Goal: Task Accomplishment & Management: Manage account settings

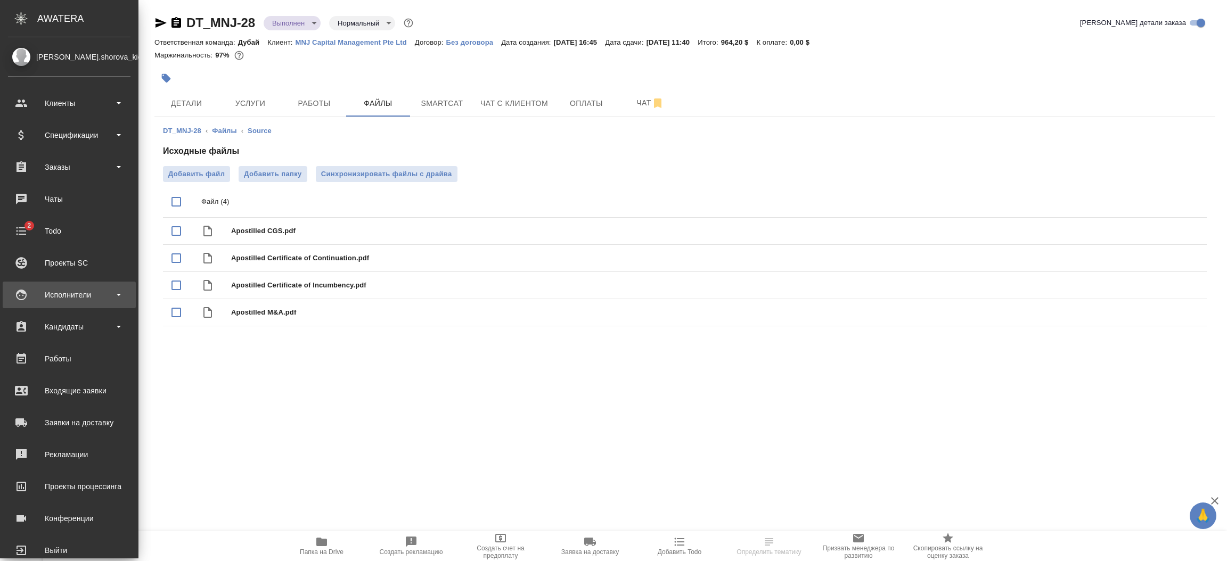
click at [63, 289] on div "Исполнители" at bounding box center [69, 295] width 123 height 16
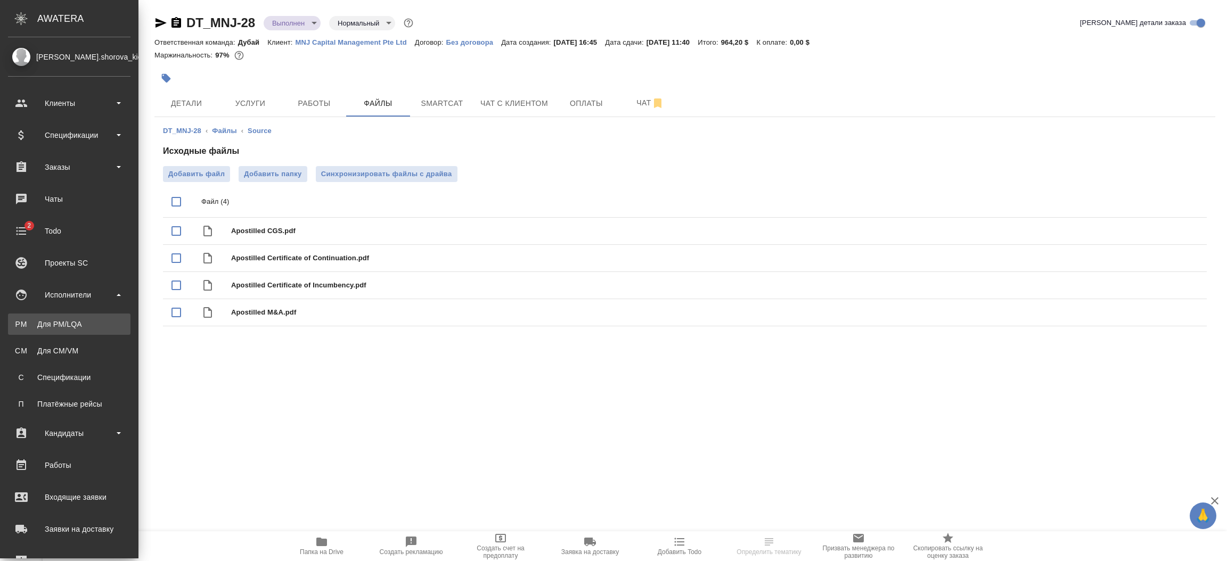
click at [63, 322] on div "Для PM/LQA" at bounding box center [69, 324] width 112 height 11
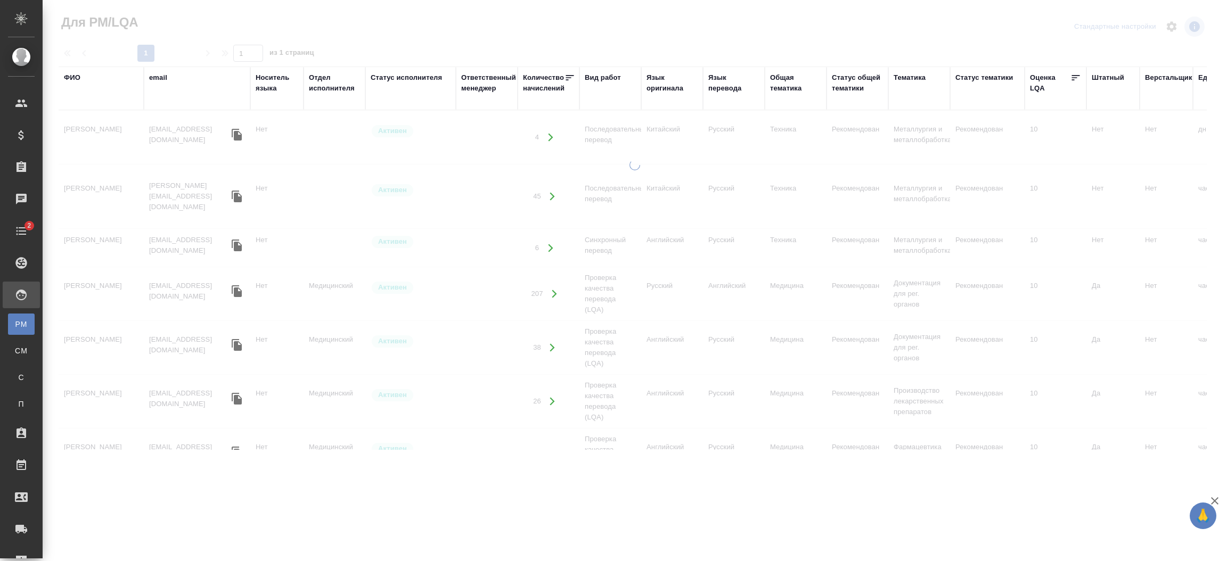
click at [72, 77] on div "ФИО" at bounding box center [72, 77] width 17 height 11
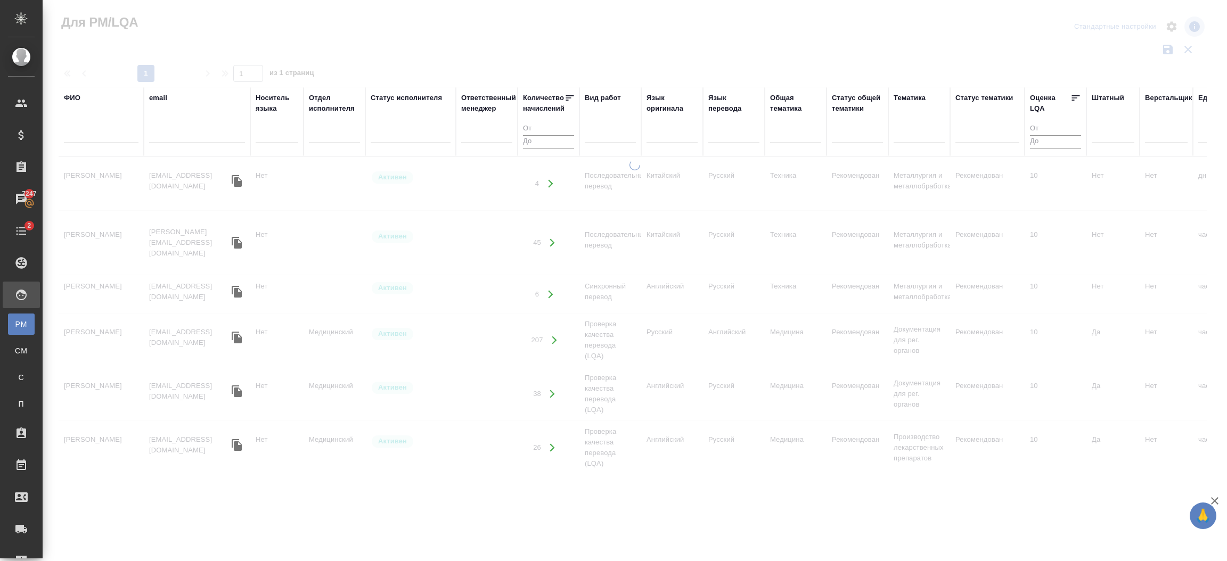
click at [103, 140] on input "text" at bounding box center [101, 136] width 75 height 13
click at [116, 139] on input "pi" at bounding box center [101, 136] width 75 height 13
click at [120, 139] on input "pi" at bounding box center [101, 136] width 75 height 13
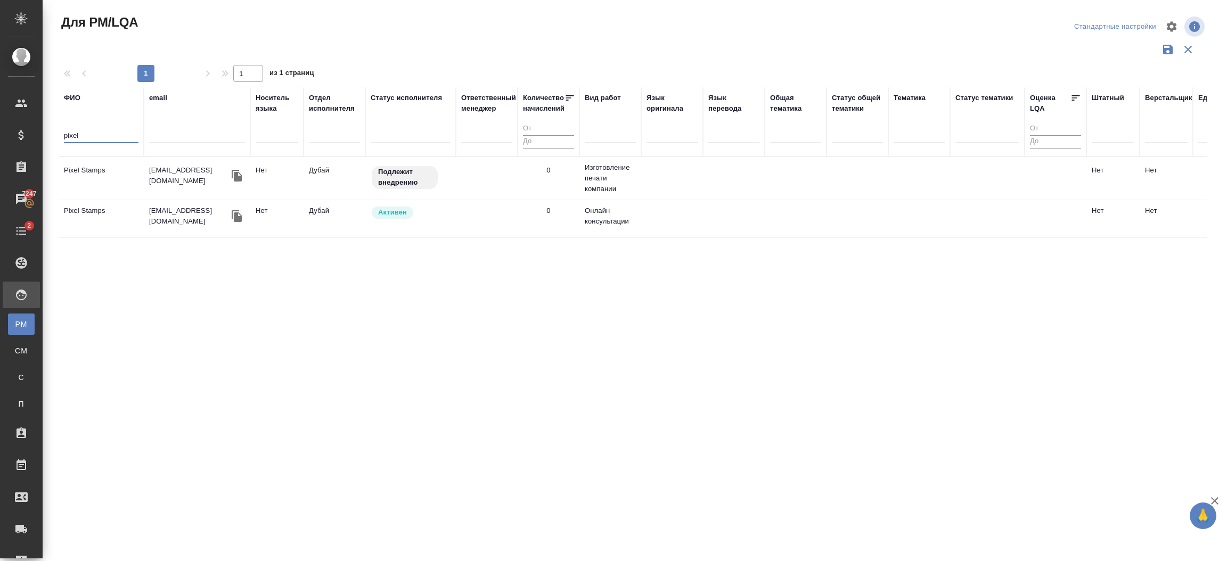
type input "pixel"
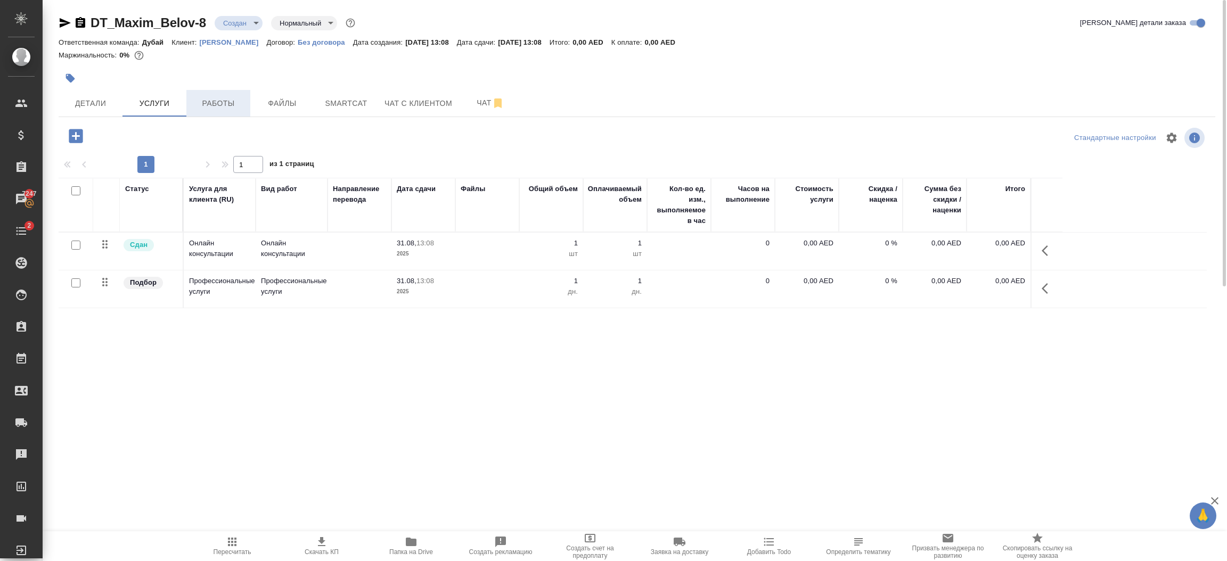
click at [218, 100] on span "Работы" at bounding box center [218, 103] width 51 height 13
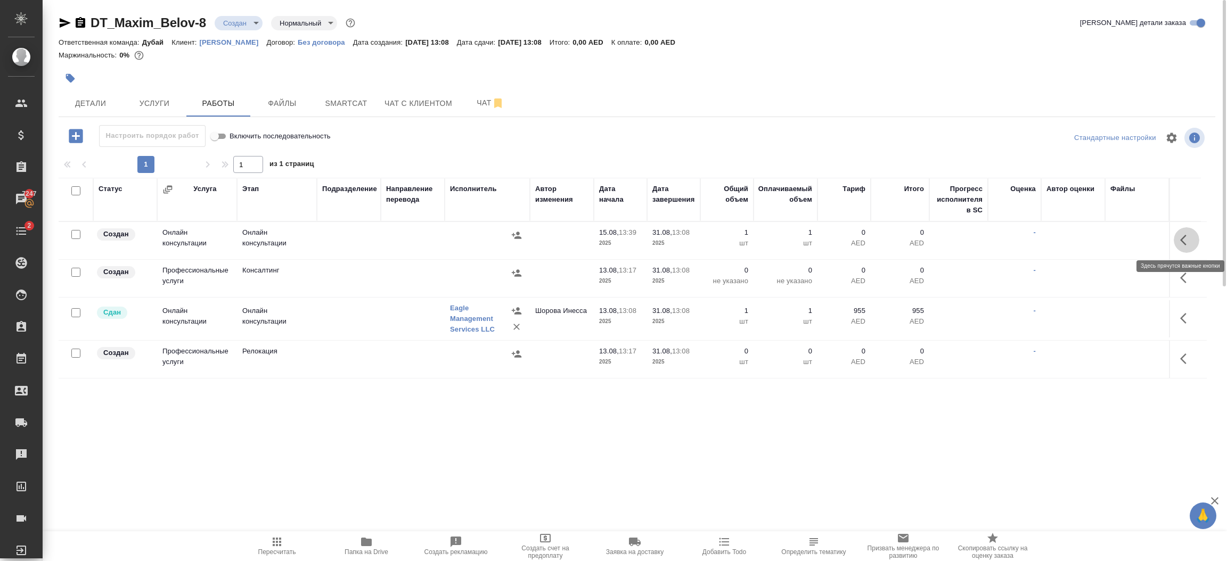
click at [1183, 241] on icon "button" at bounding box center [1186, 240] width 13 height 13
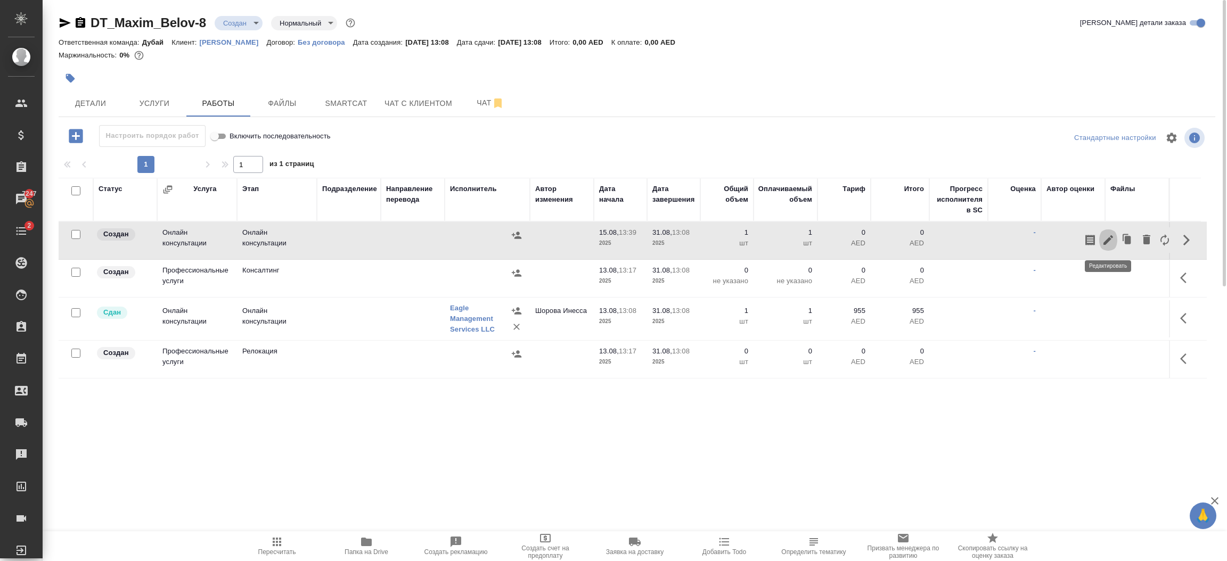
click at [1104, 241] on icon "button" at bounding box center [1108, 240] width 13 height 13
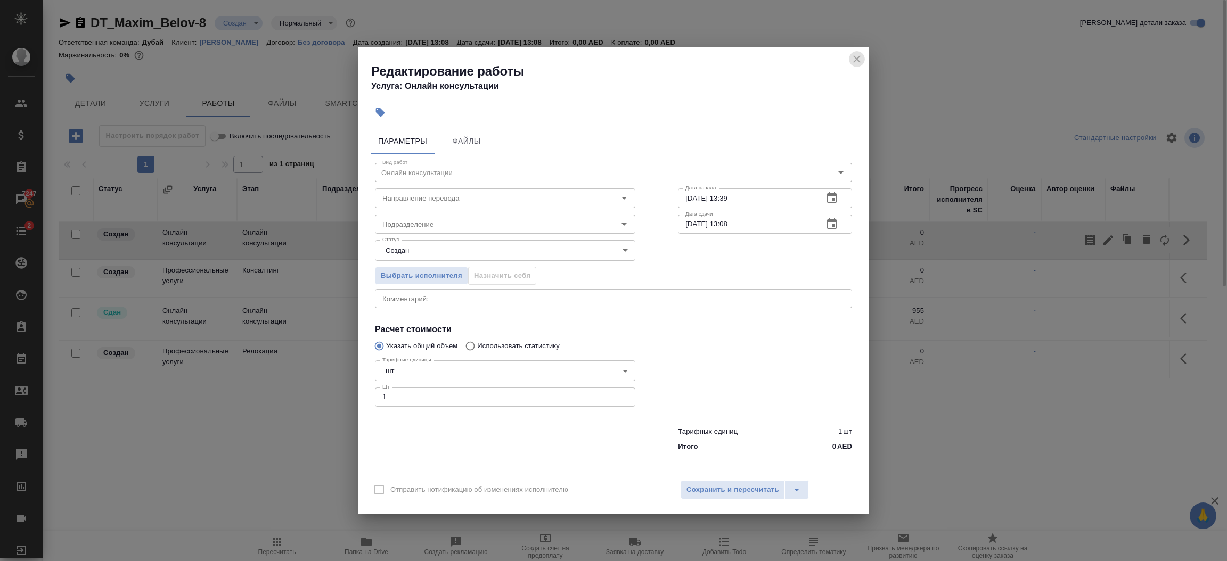
click at [860, 55] on icon "close" at bounding box center [857, 59] width 13 height 13
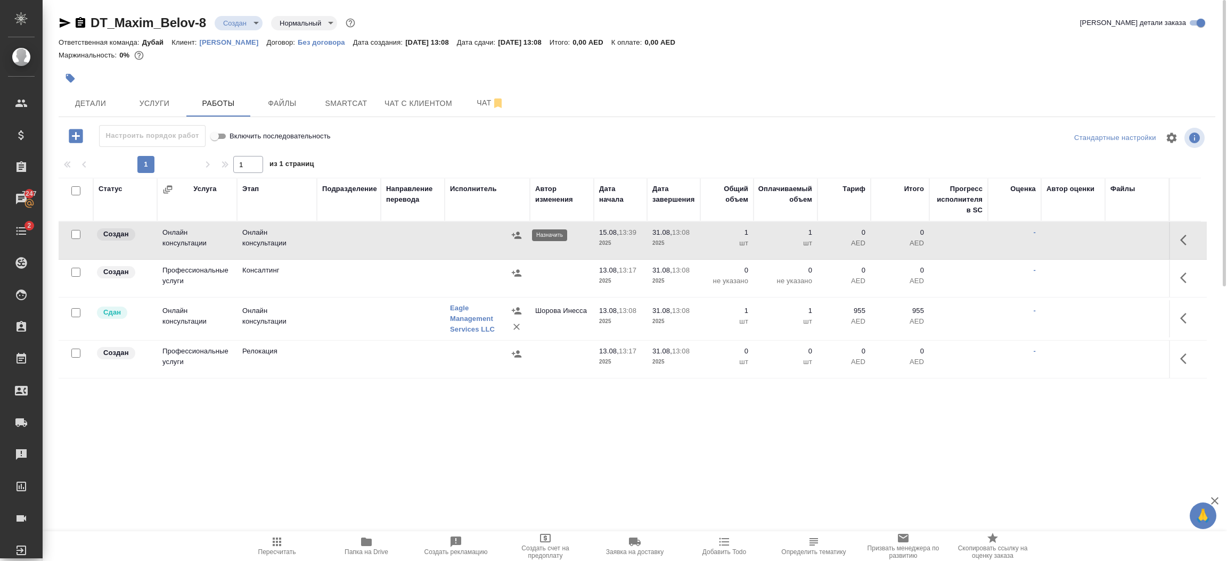
click at [517, 239] on icon "button" at bounding box center [516, 235] width 11 height 11
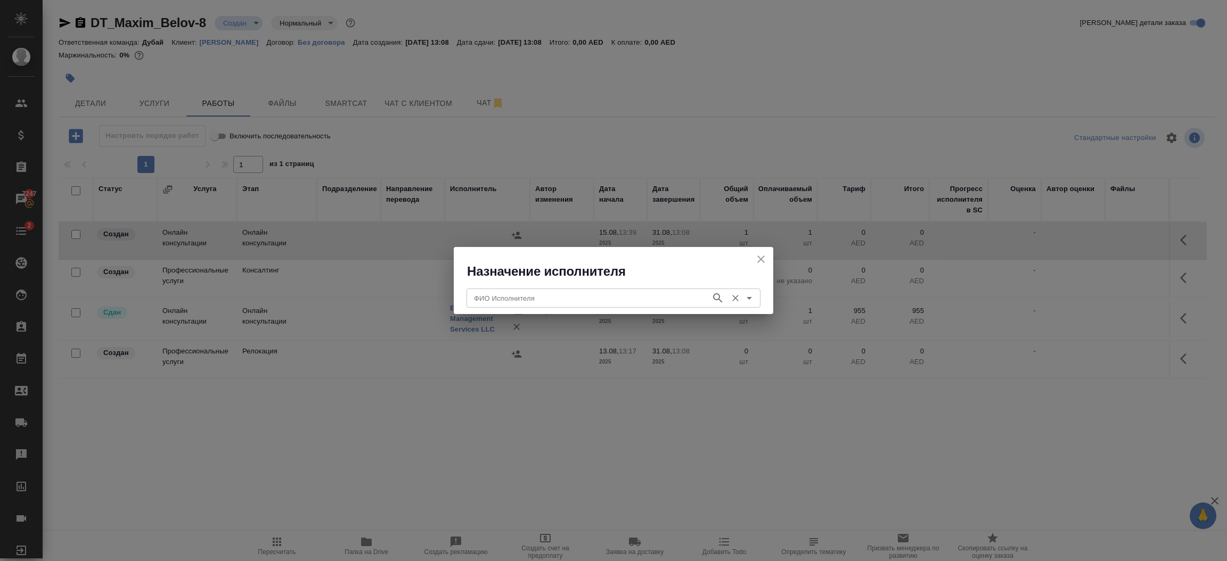
click at [517, 297] on input "ФИО Исполнителя" at bounding box center [588, 298] width 236 height 13
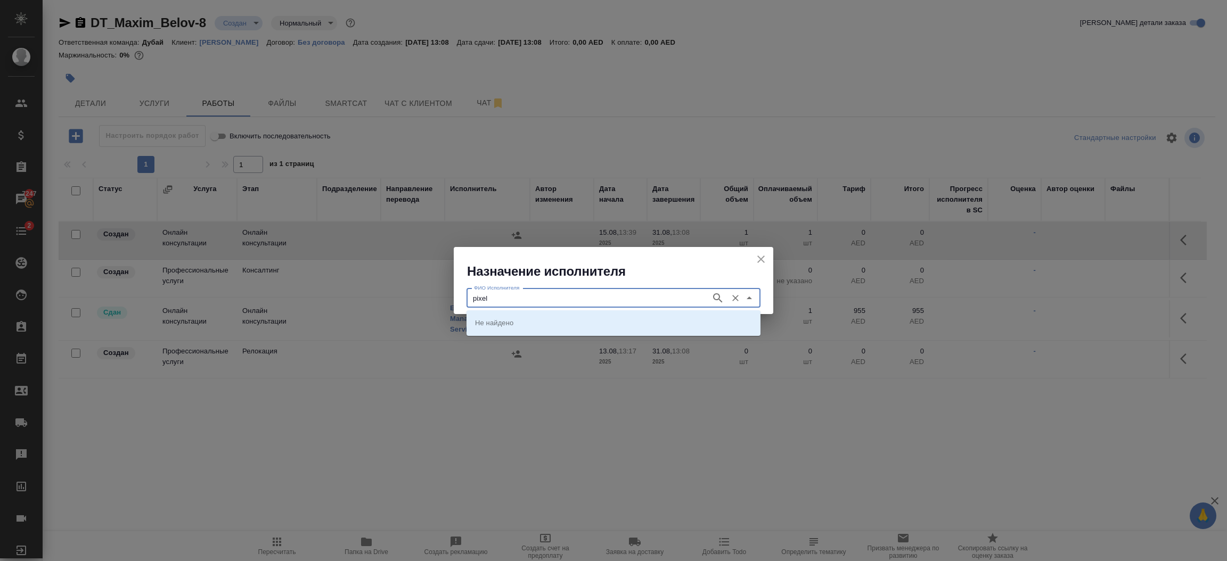
type input "pixel"
click at [537, 316] on li "Pixel Stamps" at bounding box center [614, 322] width 294 height 19
type input "Pixel Stamps"
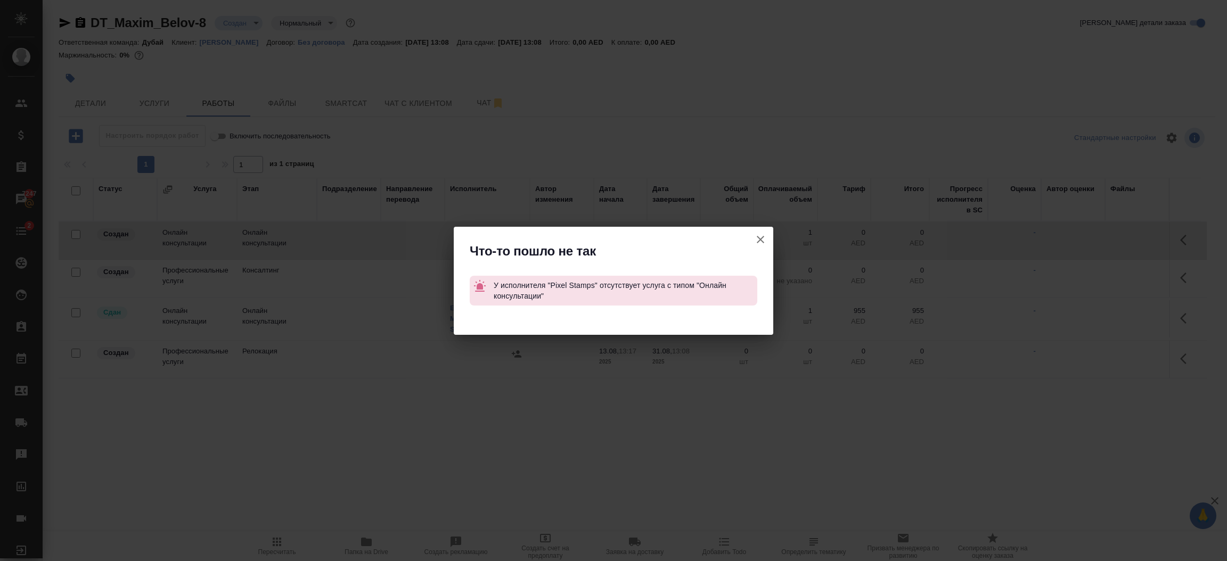
click at [756, 239] on icon "button" at bounding box center [760, 239] width 13 height 13
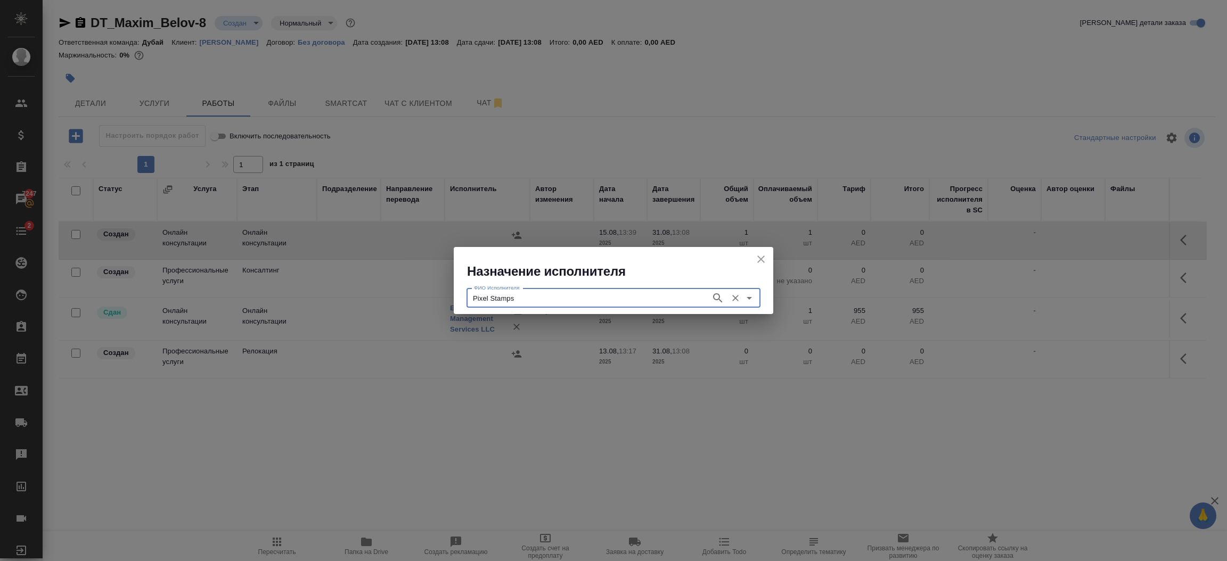
click at [715, 300] on icon "button" at bounding box center [718, 298] width 13 height 13
click at [601, 303] on input "Pixel Stamps" at bounding box center [588, 298] width 236 height 13
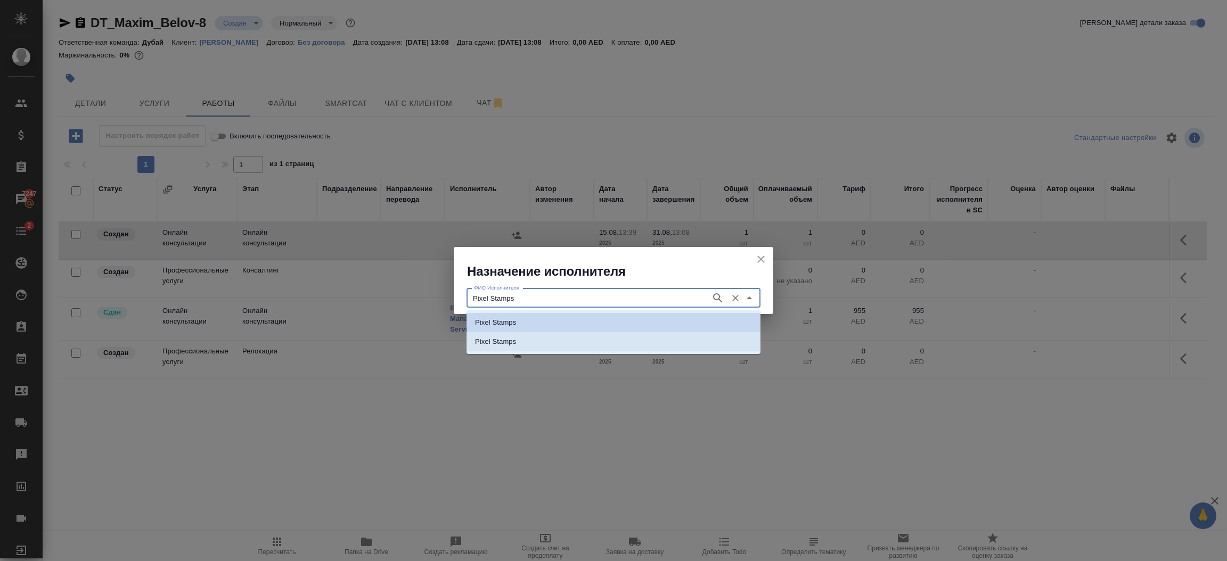
click at [501, 344] on p "Pixel Stamps" at bounding box center [495, 342] width 41 height 11
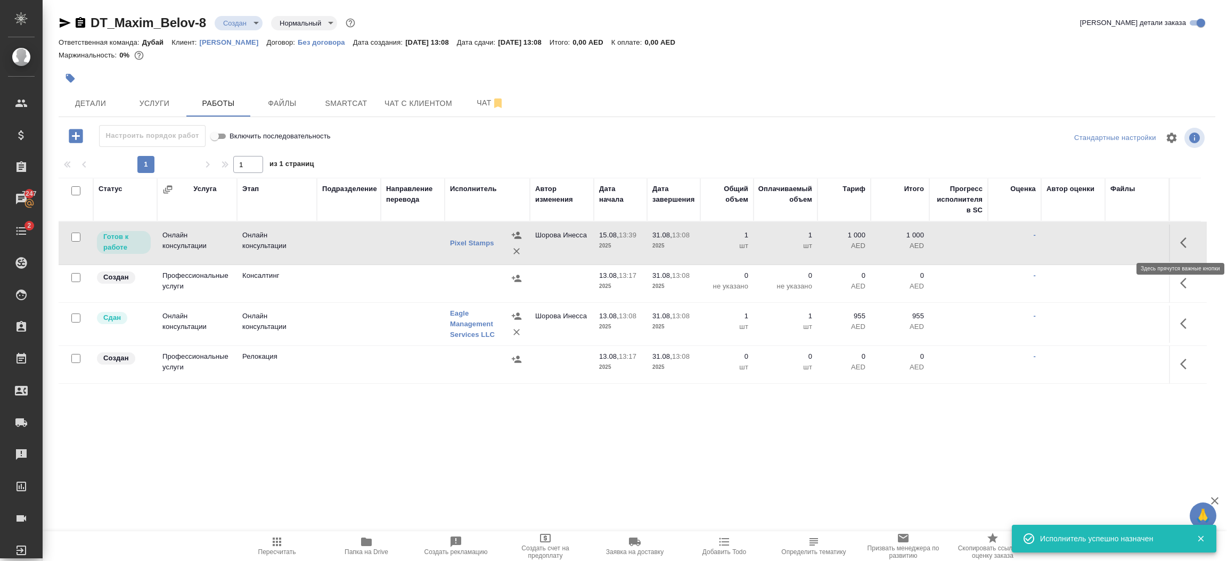
click at [1176, 246] on button "button" at bounding box center [1187, 243] width 26 height 26
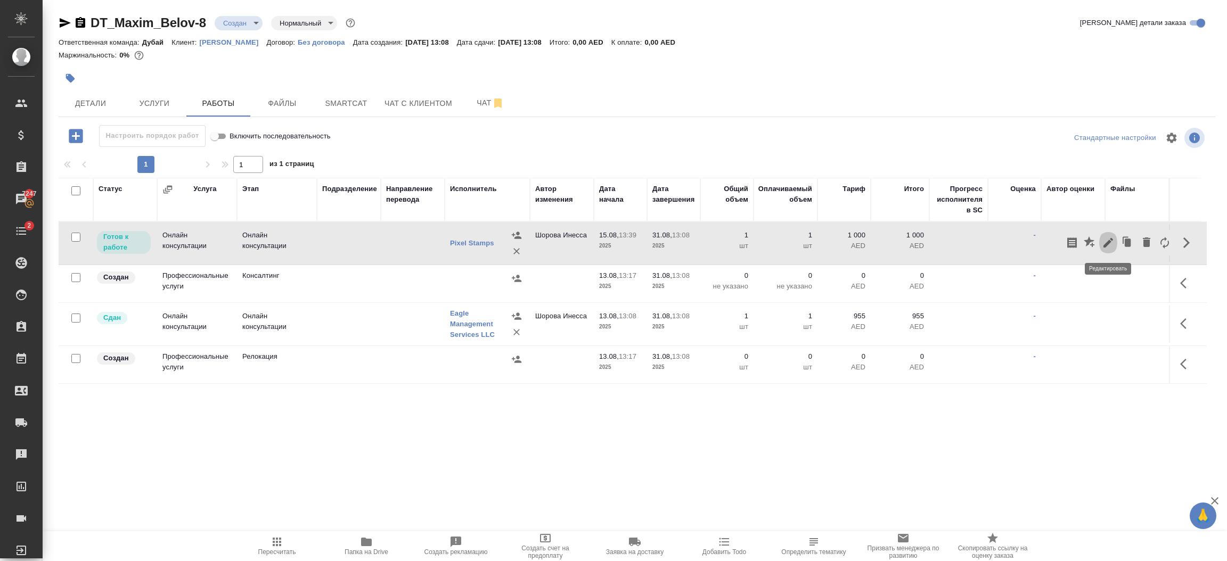
click at [1111, 247] on icon "button" at bounding box center [1108, 243] width 13 height 13
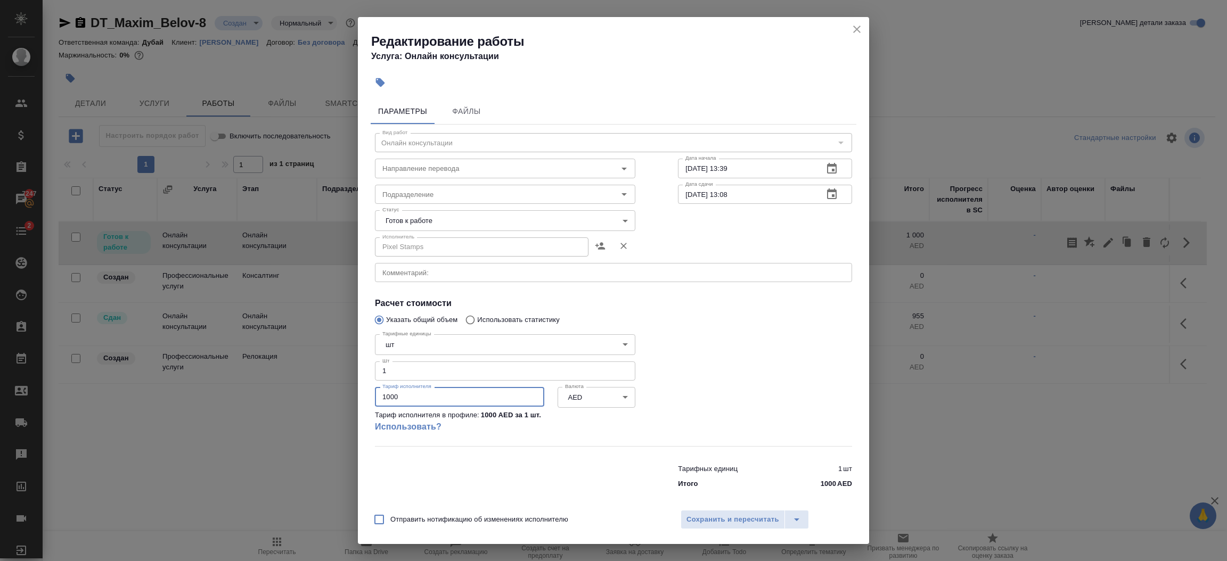
drag, startPoint x: 417, startPoint y: 393, endPoint x: 271, endPoint y: 404, distance: 146.3
click at [271, 404] on div "Редактирование работы Услуга: Онлайн консультации Параметры Файлы Вид работ Онл…" at bounding box center [613, 280] width 1227 height 561
type input "105"
click at [386, 225] on body "🙏 .cls-1 fill:#fff; AWATERA Шорова Инесса i.shorova_kiev Клиенты Спецификации З…" at bounding box center [613, 280] width 1227 height 561
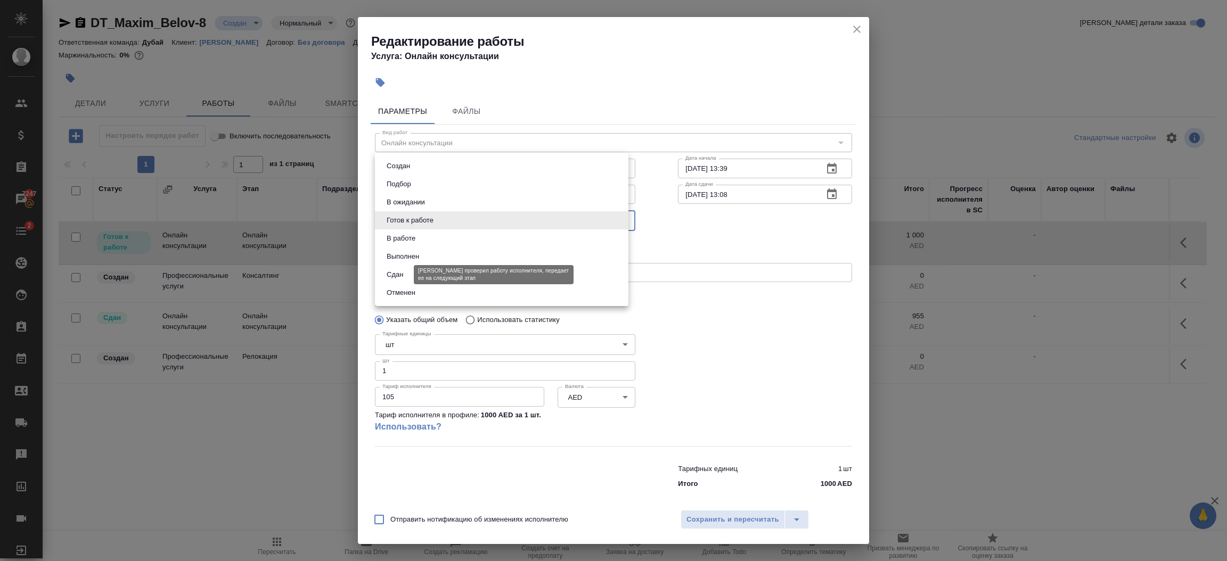
click at [397, 274] on button "Сдан" at bounding box center [395, 275] width 23 height 12
type input "closed"
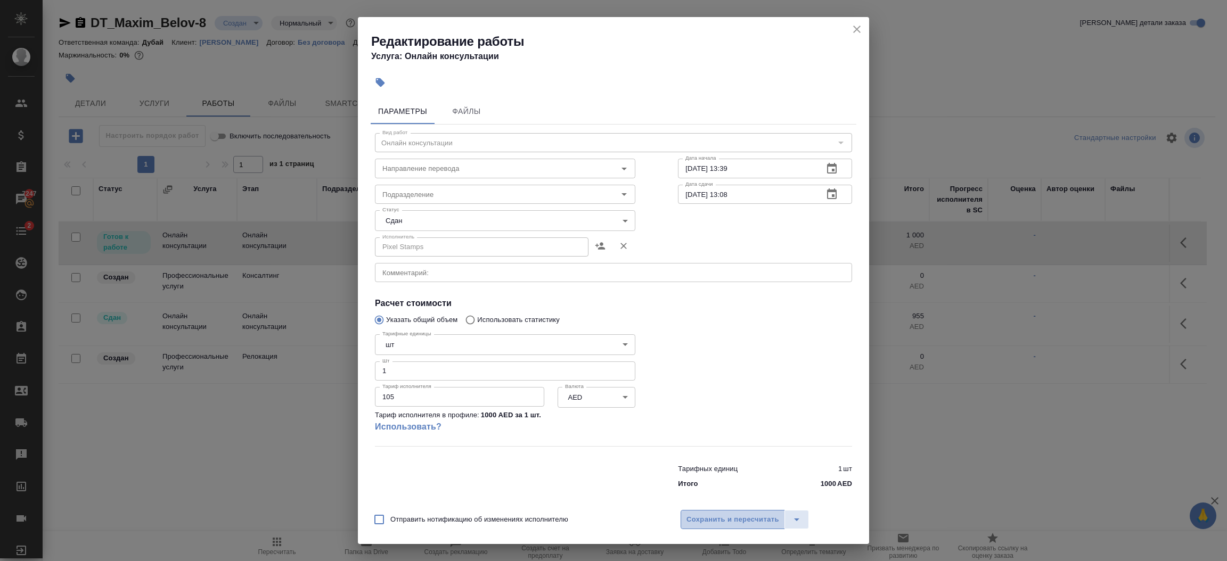
click at [733, 519] on span "Сохранить и пересчитать" at bounding box center [733, 520] width 93 height 12
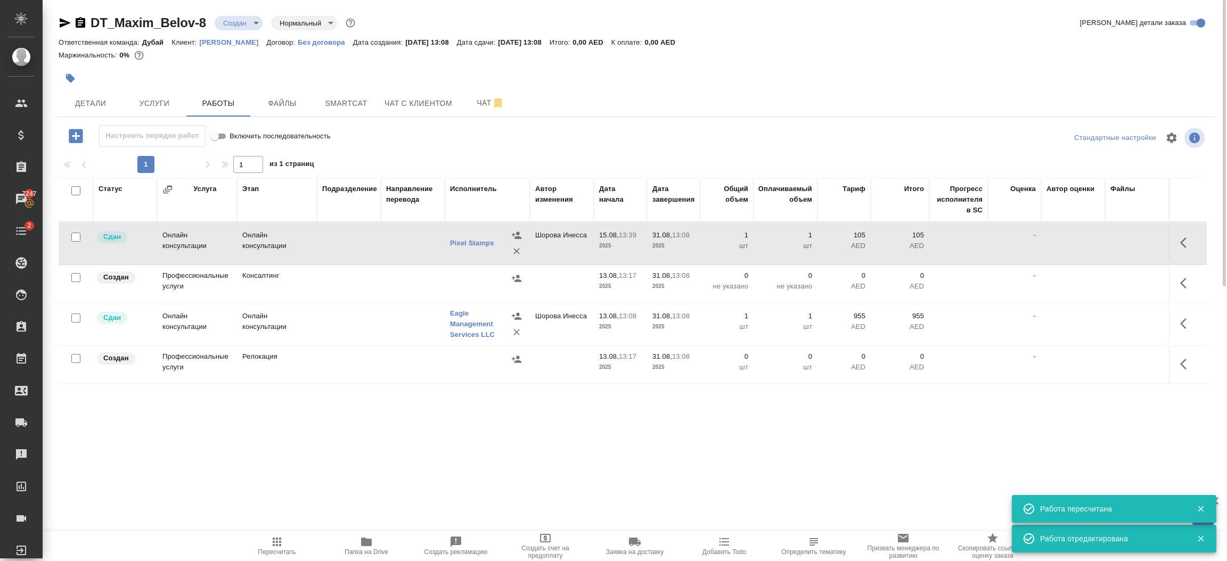
click at [612, 241] on p "2025" at bounding box center [620, 246] width 43 height 11
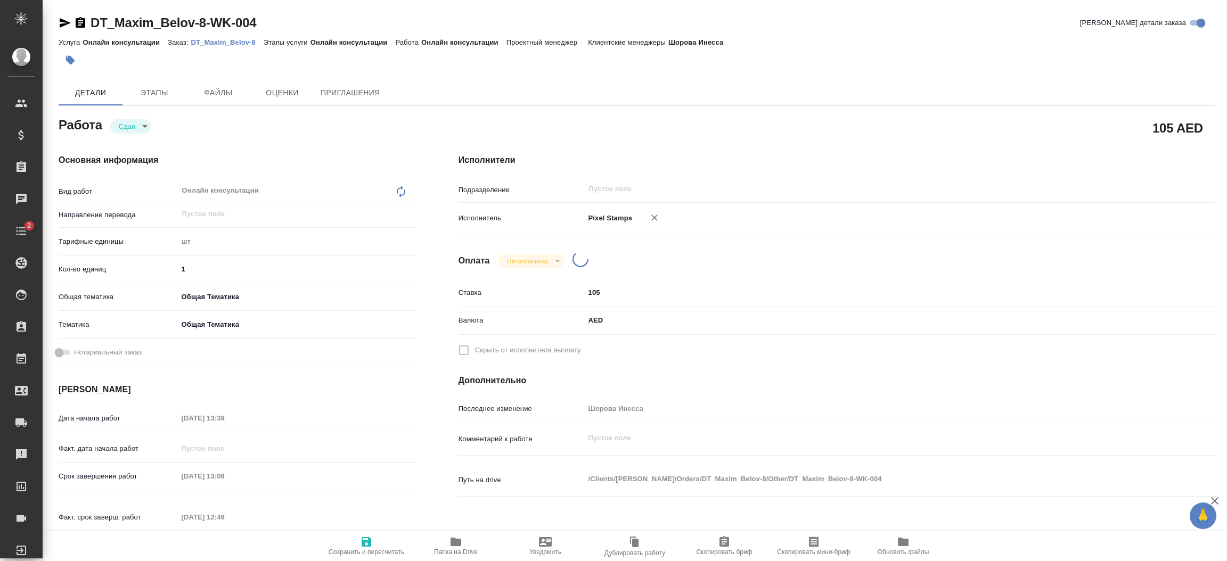
type textarea "x"
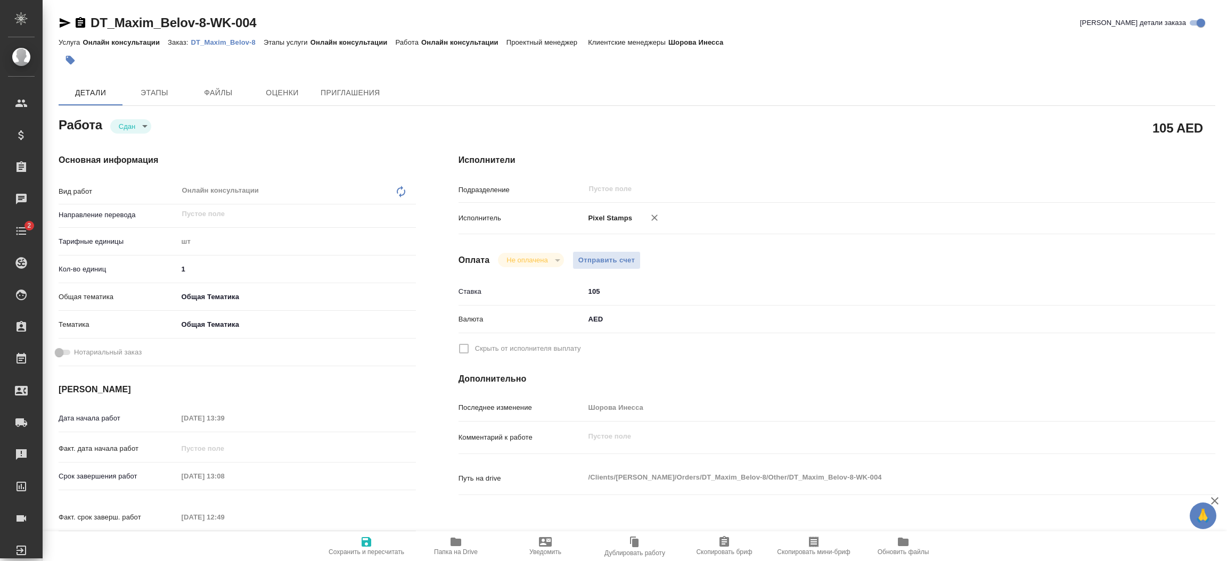
type textarea "x"
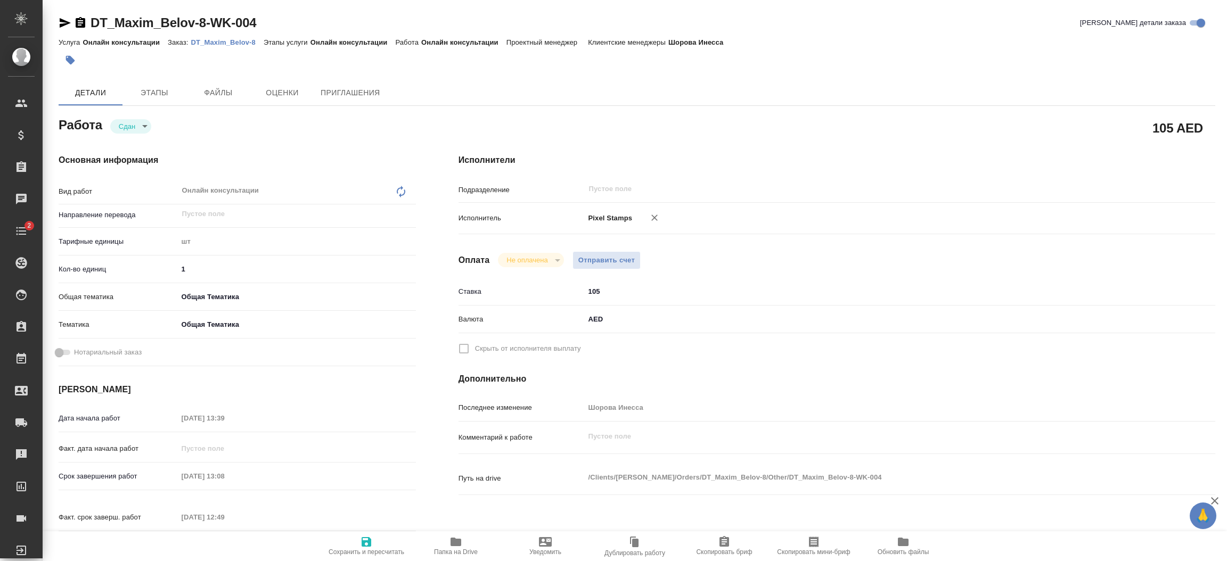
type textarea "x"
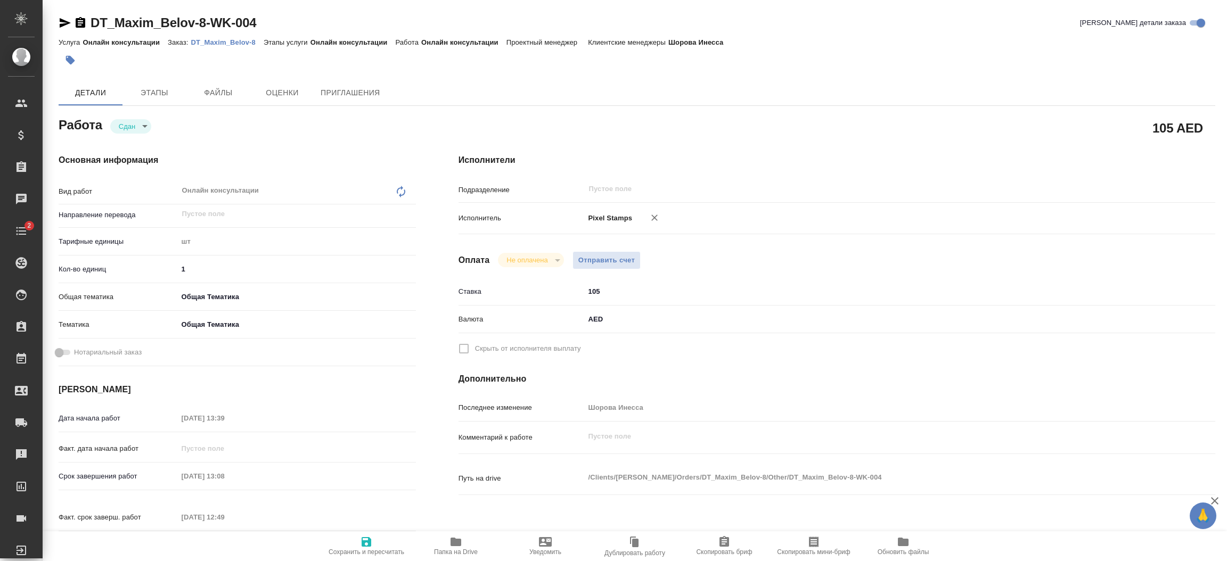
type textarea "x"
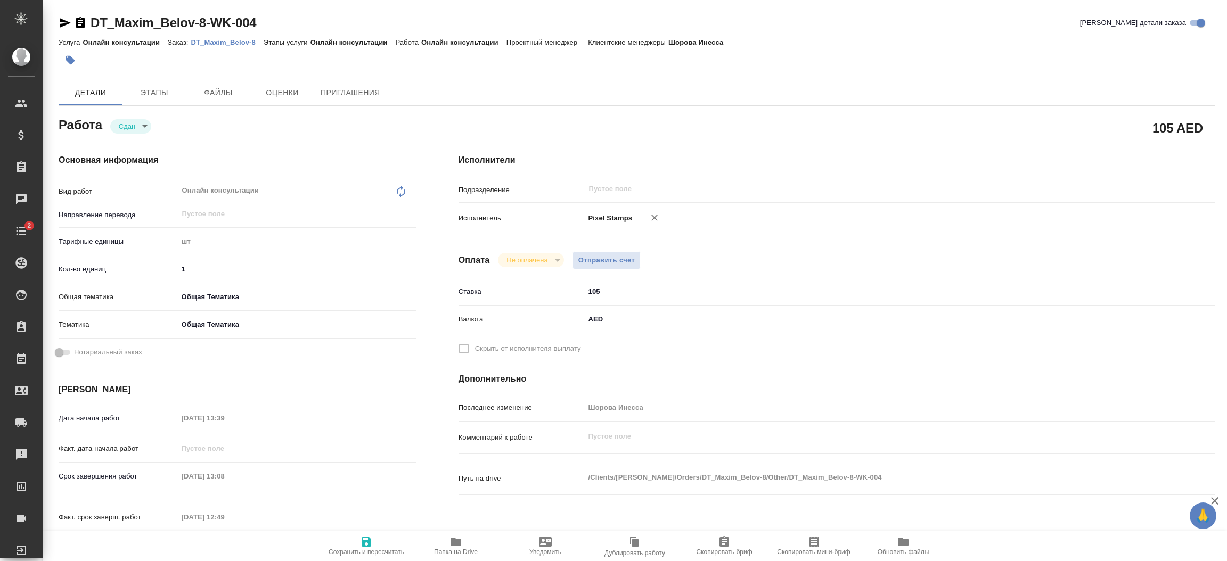
type textarea "x"
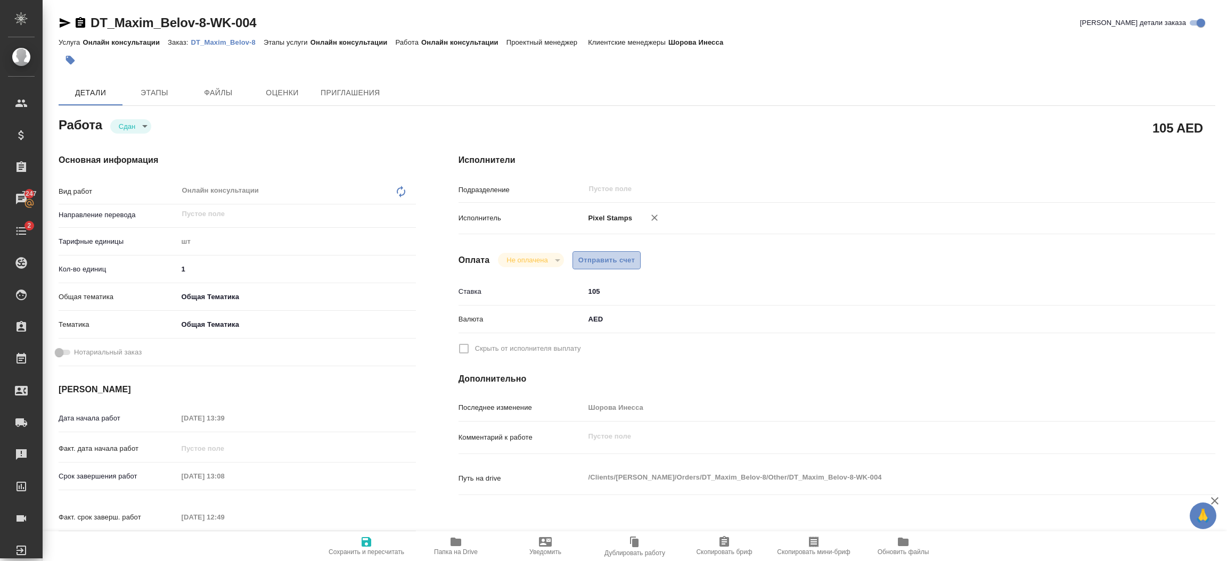
click at [596, 260] on span "Отправить счет" at bounding box center [606, 261] width 57 height 12
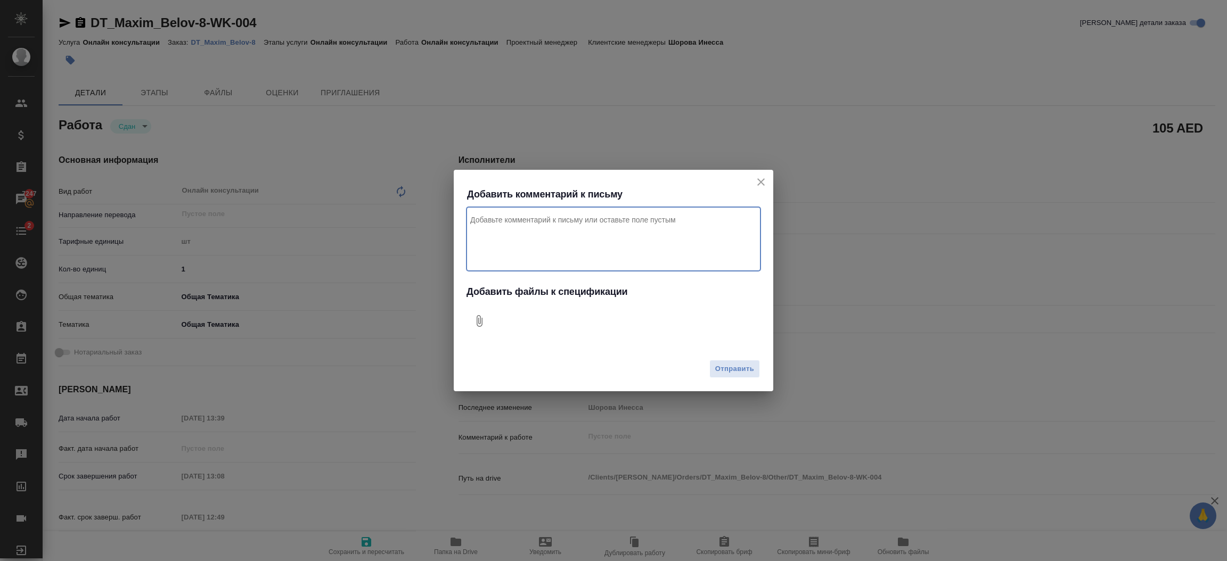
click at [553, 236] on textarea "Комментарий к письму" at bounding box center [614, 239] width 294 height 64
type textarea "Привет, за печать для компании для клиента, проект Дубай"
click at [477, 319] on icon "Добавить файлы к спецификации" at bounding box center [480, 321] width 6 height 12
click at [742, 366] on span "Отправить" at bounding box center [734, 369] width 39 height 12
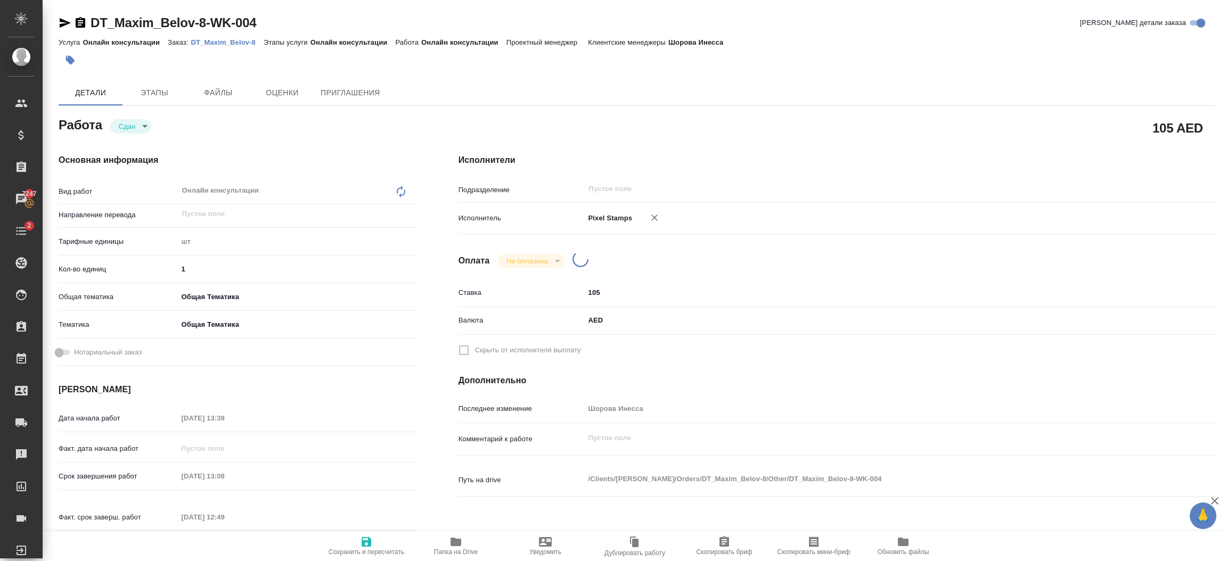
type textarea "x"
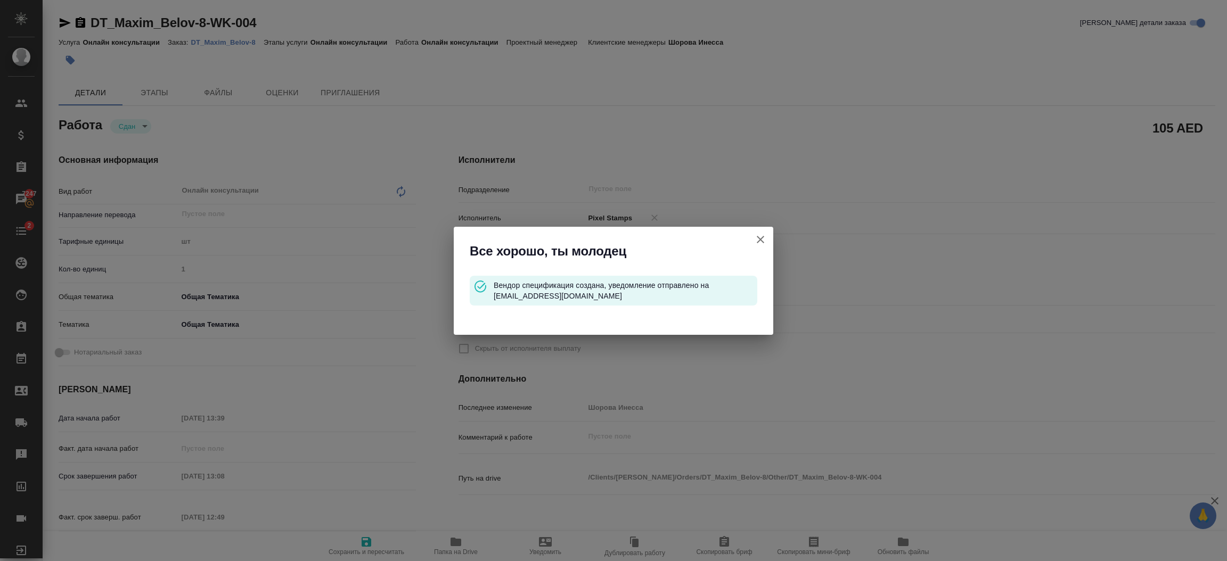
type input "closed"
type textarea "Онлайн консультации"
type textarea "x"
type input "5a8b1489cc6b4906c91bfdc1"
type input "1"
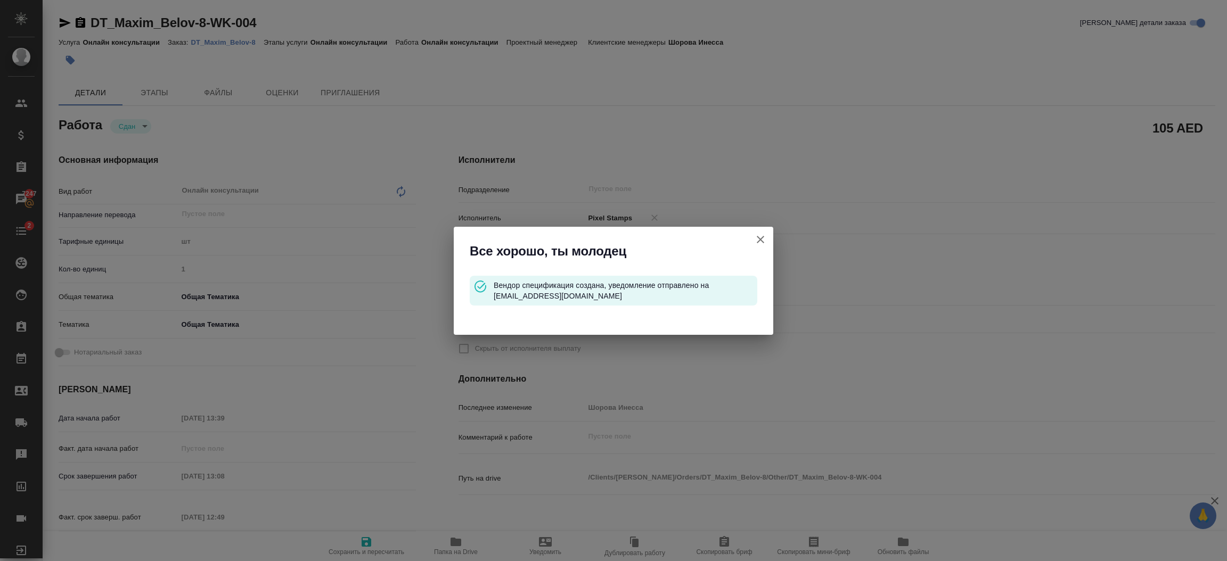
type input "obtem"
type input "6012b1ca196b0e5c9229a120"
type input "15.08.2025 13:39"
type input "31.08.2025 13:08"
type input "19.08.2025 12:49"
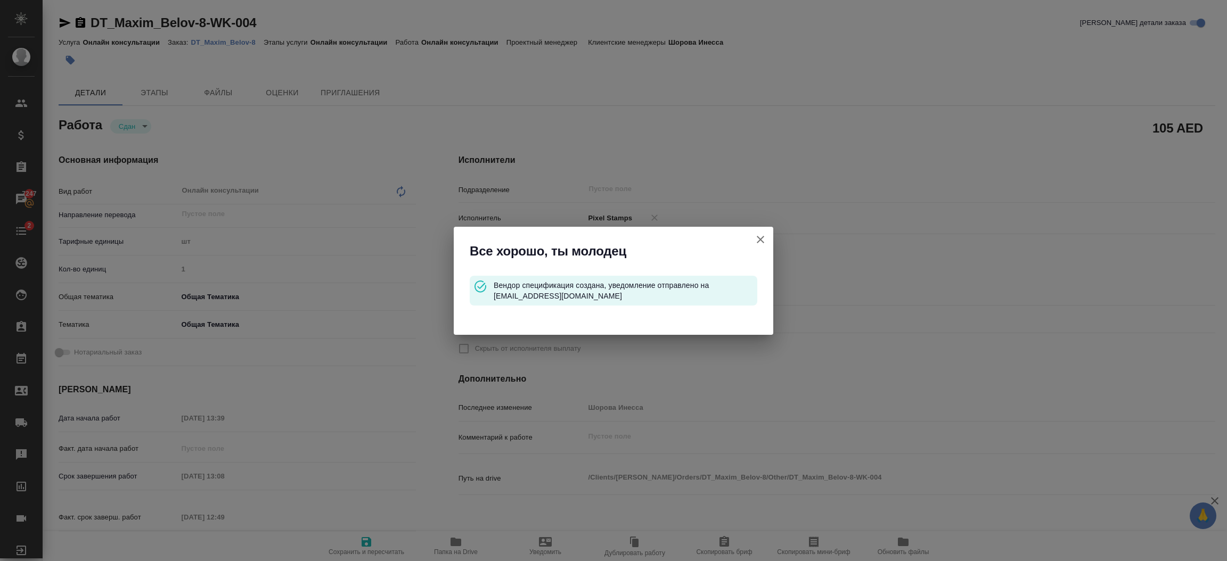
type input "31.08.2025 13:08"
type input "notPayed"
type input "105"
type input "AED"
type input "Шорова Инесса"
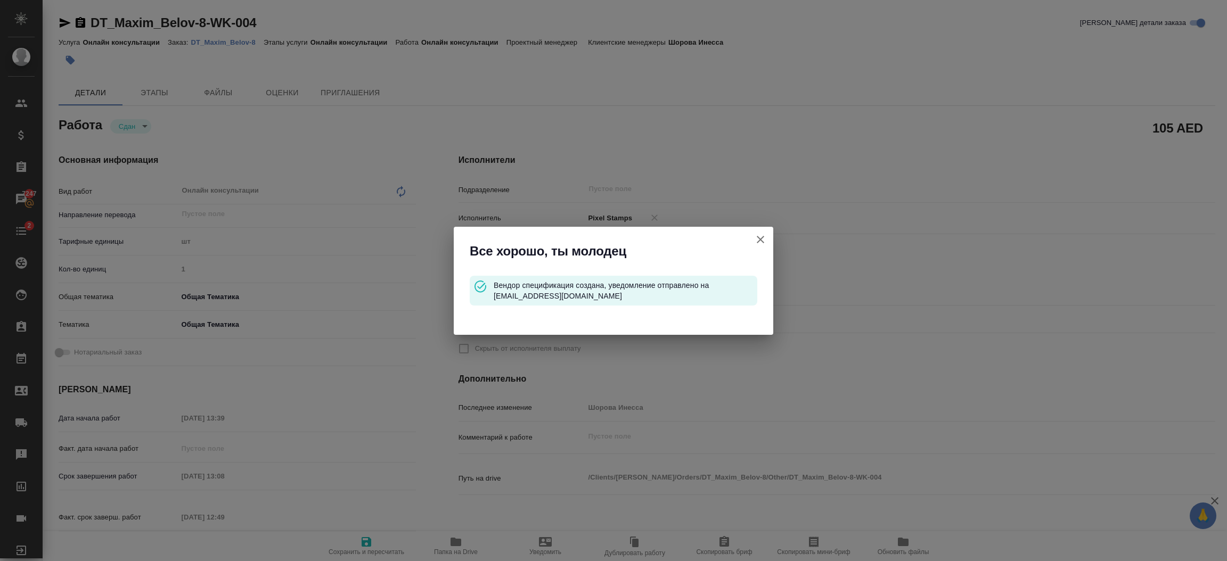
type textarea "x"
type textarea "/Clients/Maxim Belov/Orders/DT_Maxim_Belov-8/Other/DT_Maxim_Belov-8-WK-004"
type textarea "x"
type input "DT_Maxim_Belov-8"
type input "Онлайн консультации"
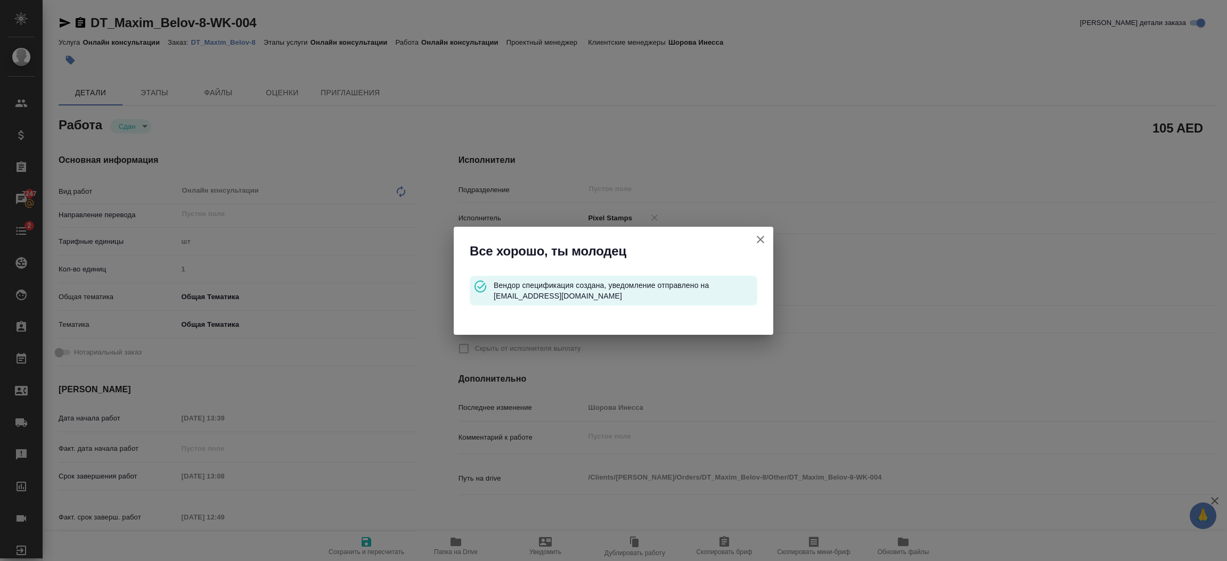
type input "Онлайн консультации"
type input "Шорова Инесса"
type input "/Clients/Maxim Belov/Orders/DT_Maxim_Belov-8"
type textarea "x"
type textarea "обновление лицензии"
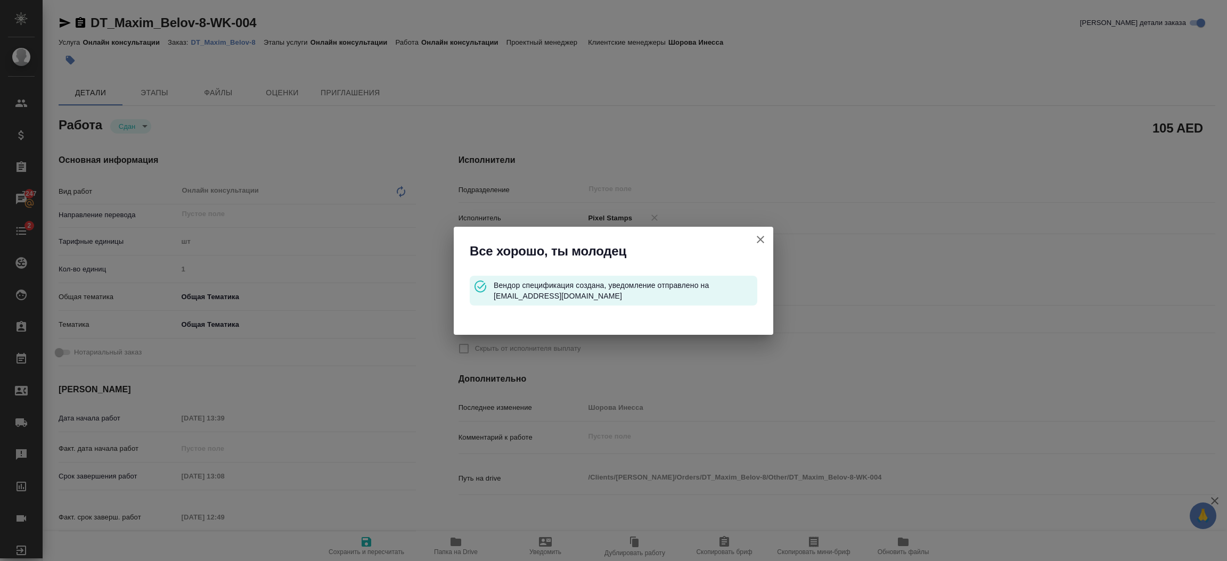
type textarea "x"
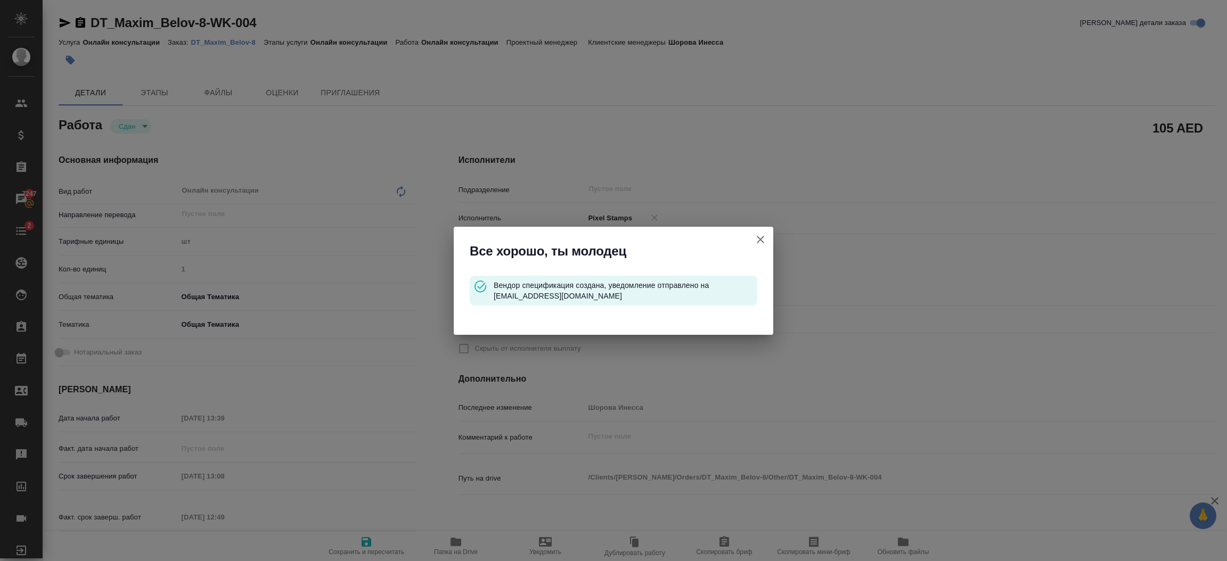
type textarea "x"
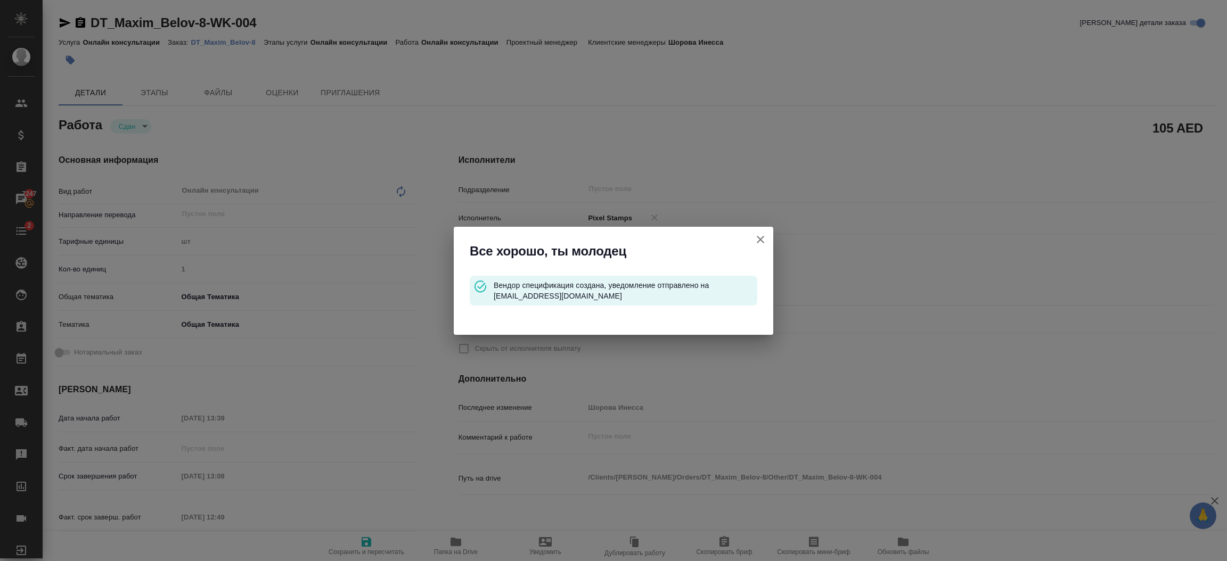
type textarea "x"
